Goal: Task Accomplishment & Management: Use online tool/utility

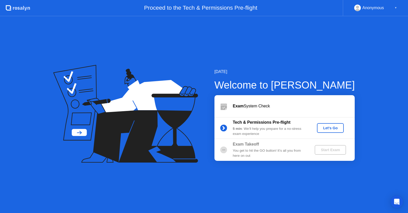
click at [325, 131] on button "Let's Go" at bounding box center [330, 128] width 27 height 10
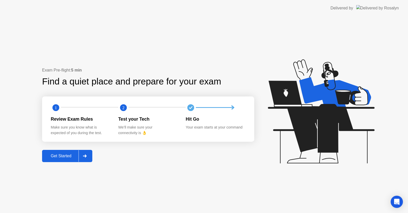
click at [74, 158] on div "Get Started" at bounding box center [61, 156] width 35 height 5
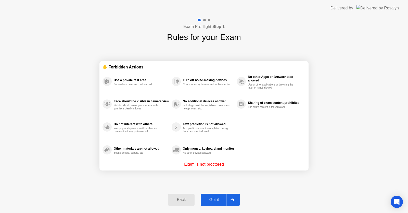
click at [179, 195] on button "Back" at bounding box center [181, 200] width 26 height 12
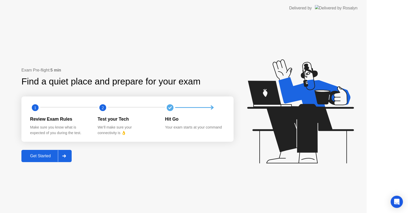
click at [181, 198] on div "Exam Pre-flight: 5 min Find a quiet place and prepare for your exam 1 2 Review …" at bounding box center [183, 114] width 366 height 197
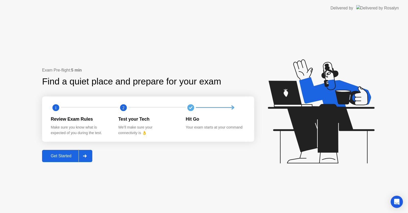
click at [69, 162] on button "Get Started" at bounding box center [67, 156] width 50 height 12
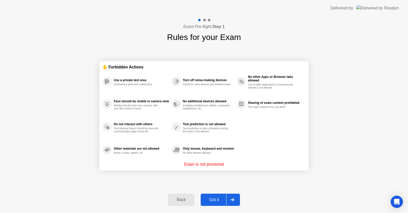
click at [219, 202] on div "Got it" at bounding box center [214, 200] width 24 height 5
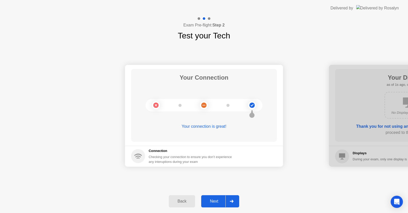
click at [218, 203] on div "Next" at bounding box center [214, 201] width 23 height 5
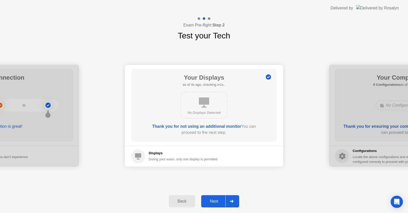
click at [218, 203] on div "Next" at bounding box center [214, 201] width 23 height 5
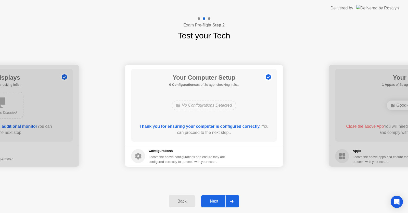
click at [218, 203] on div "Next" at bounding box center [214, 201] width 23 height 5
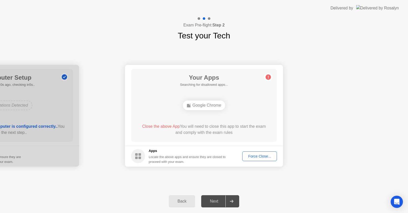
click at [249, 154] on div "Force Close..." at bounding box center [259, 156] width 31 height 4
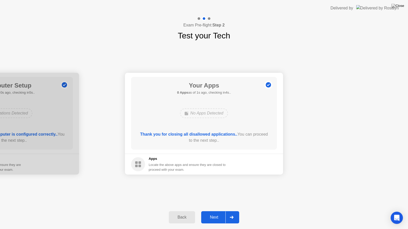
click at [221, 213] on button "Next" at bounding box center [220, 217] width 38 height 12
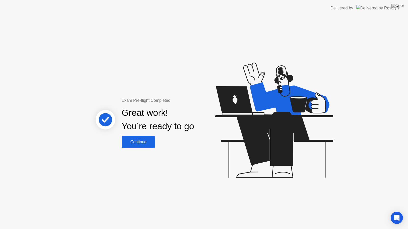
click at [143, 139] on button "Continue" at bounding box center [138, 142] width 33 height 12
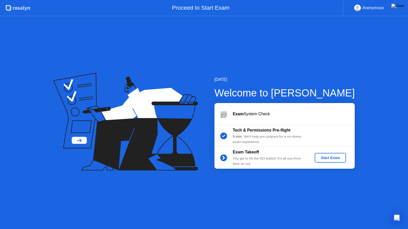
click at [316, 158] on div "Start Exam" at bounding box center [329, 158] width 27 height 4
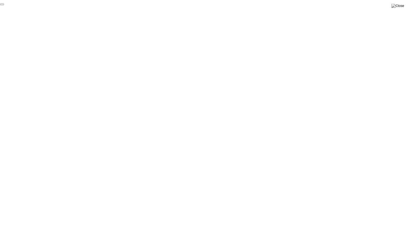
click div "End Proctoring Session"
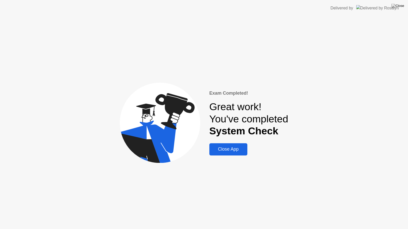
click at [228, 152] on div "Close App" at bounding box center [228, 149] width 35 height 5
